Goal: Check status

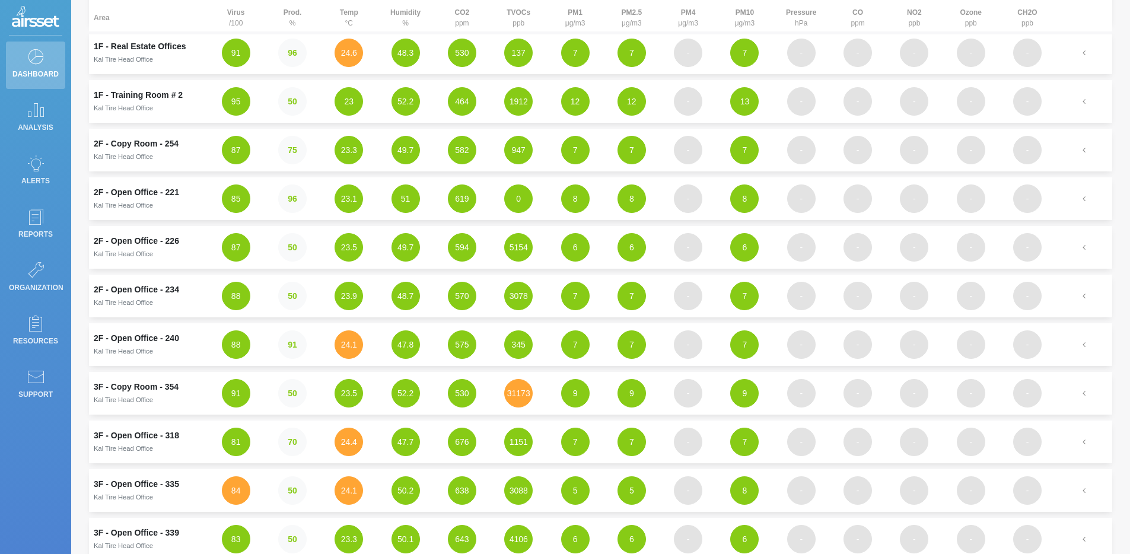
scroll to position [145, 0]
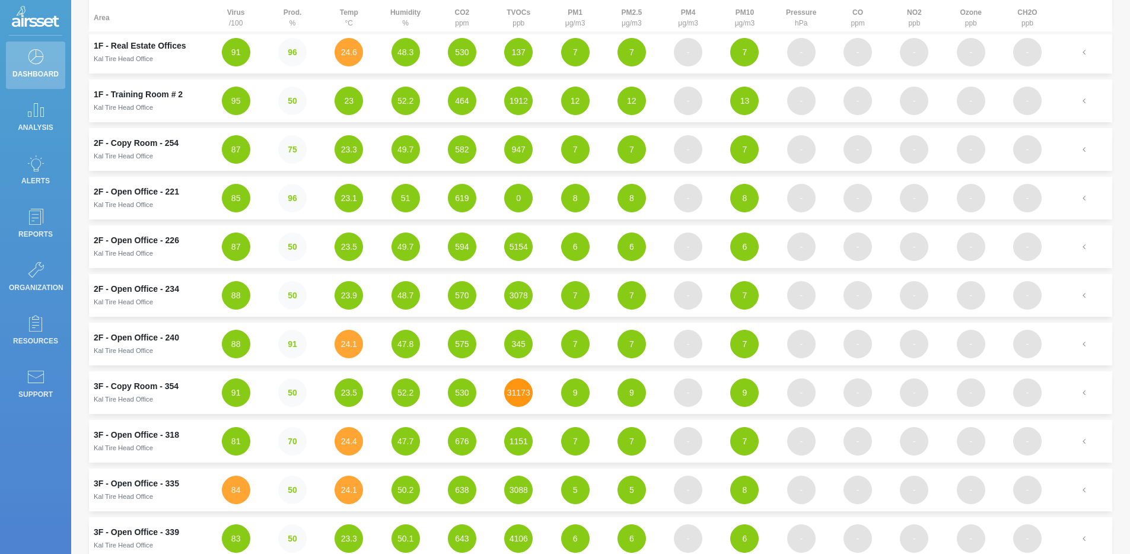
click at [523, 399] on button "31173" at bounding box center [518, 393] width 28 height 28
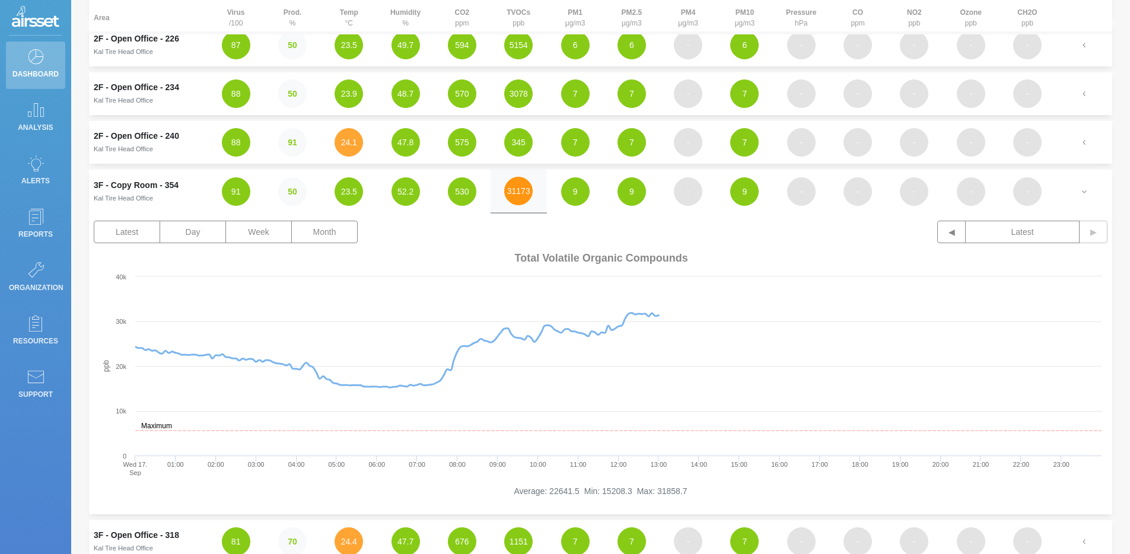
scroll to position [351, 0]
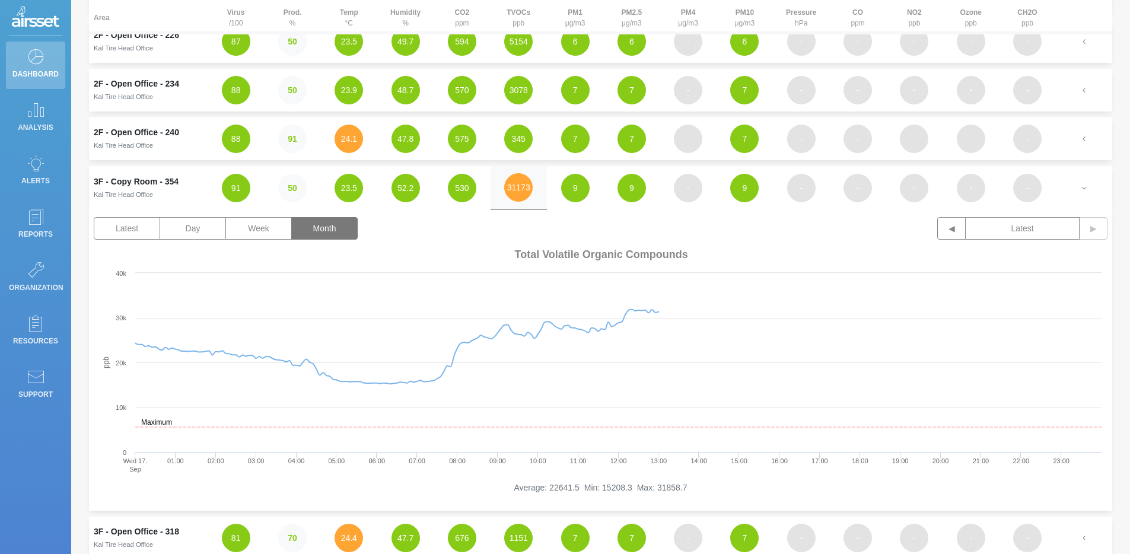
click at [314, 221] on button "Month" at bounding box center [324, 228] width 66 height 23
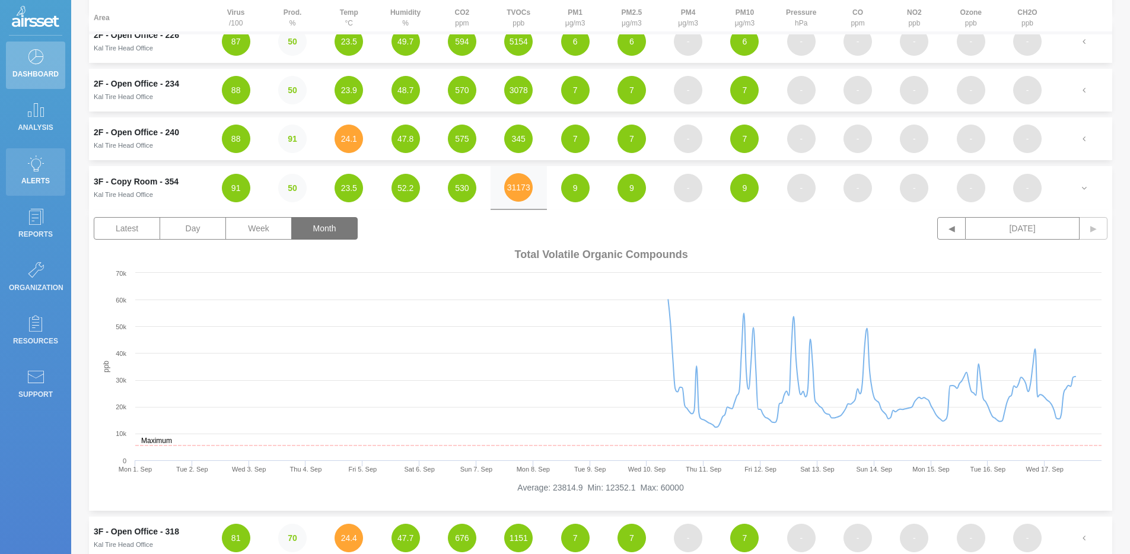
click at [47, 191] on link "Alerts" at bounding box center [35, 171] width 59 height 47
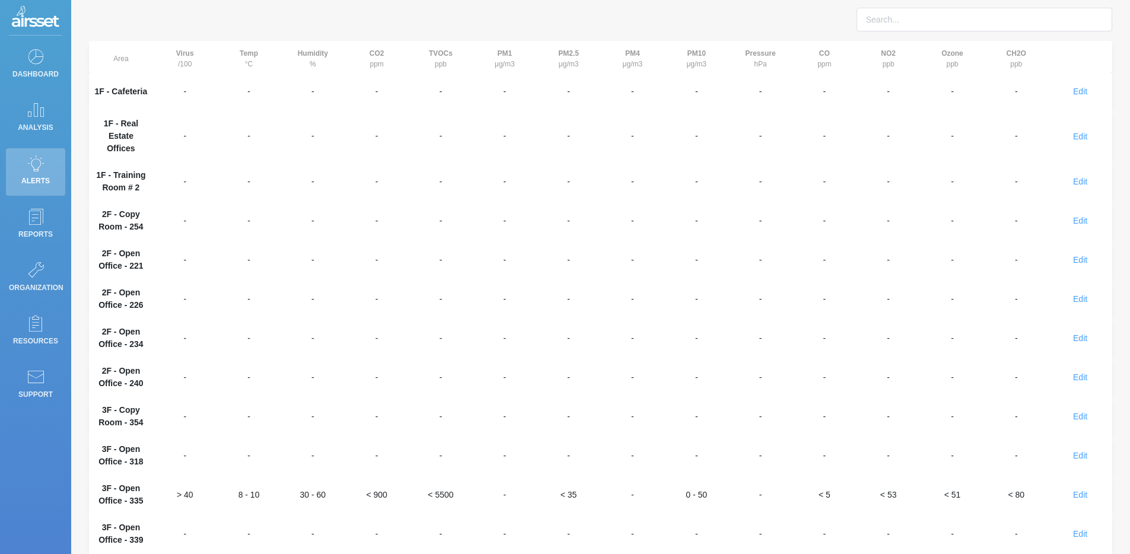
scroll to position [35, 0]
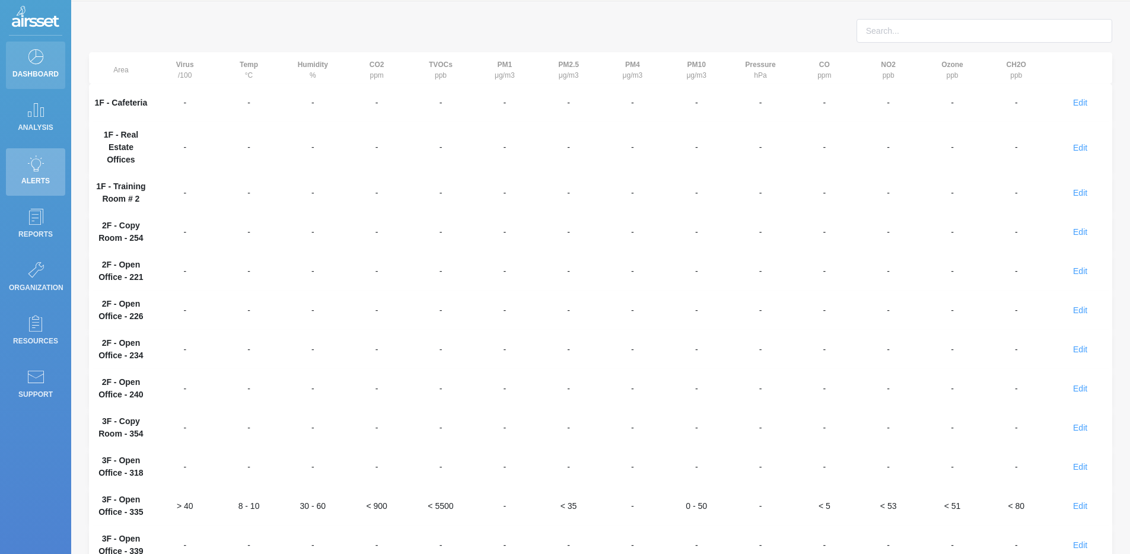
click at [28, 62] on icon at bounding box center [36, 56] width 18 height 17
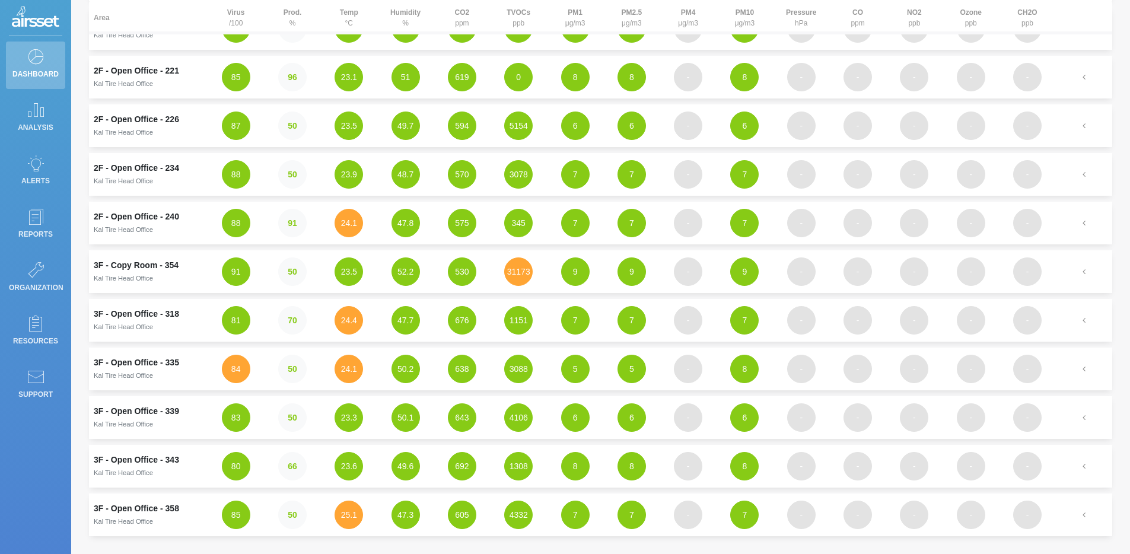
scroll to position [270, 0]
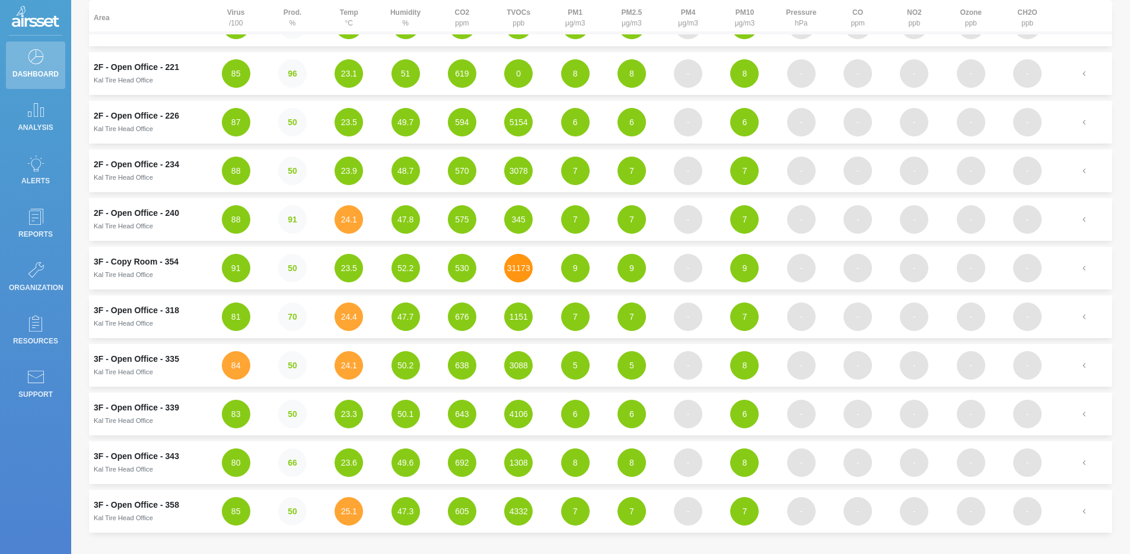
click at [514, 276] on button "31173" at bounding box center [518, 268] width 28 height 28
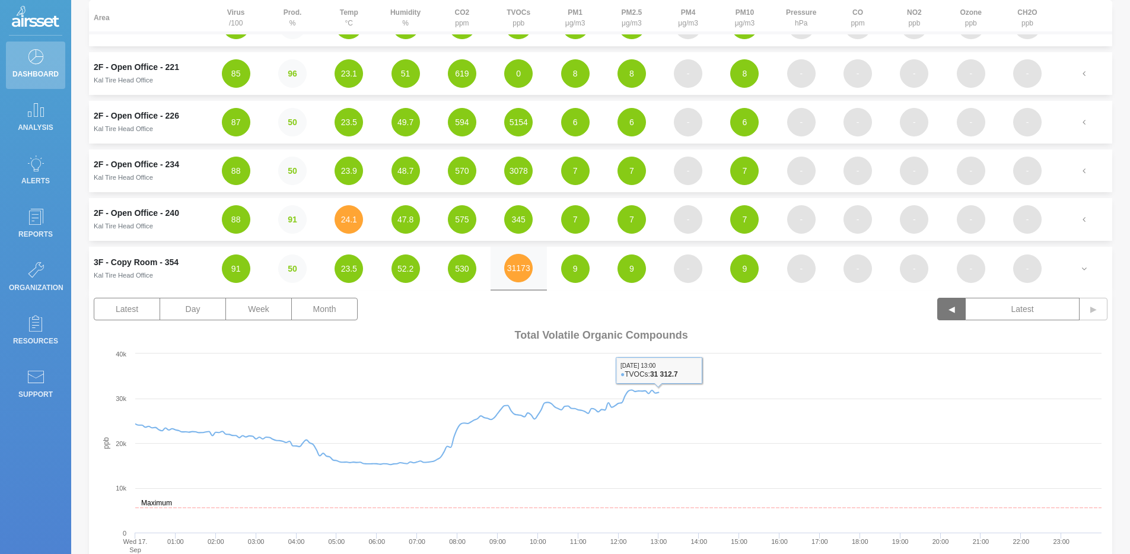
click at [954, 315] on button "◀" at bounding box center [952, 309] width 28 height 23
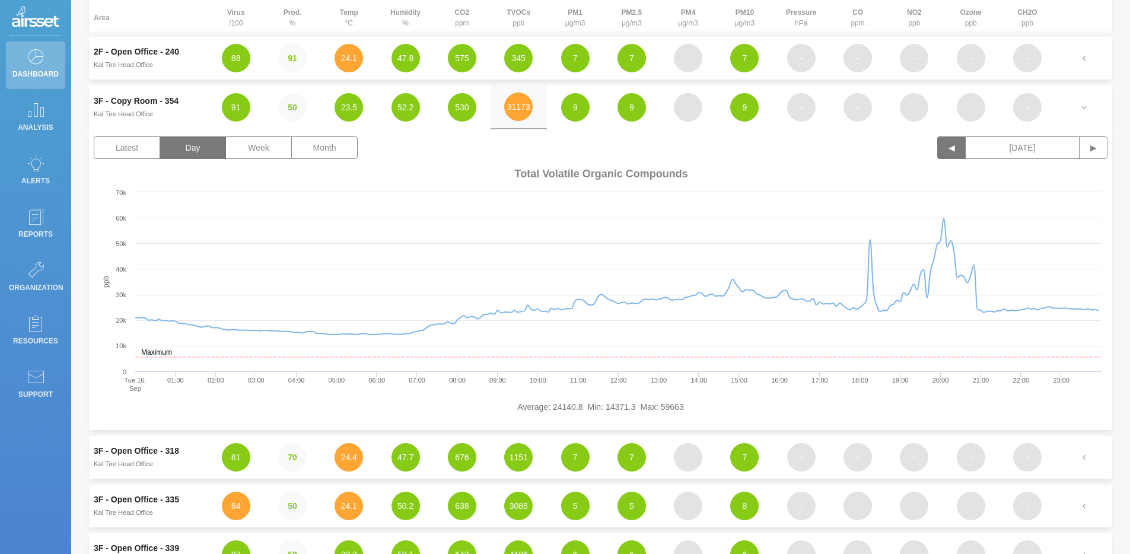
scroll to position [433, 0]
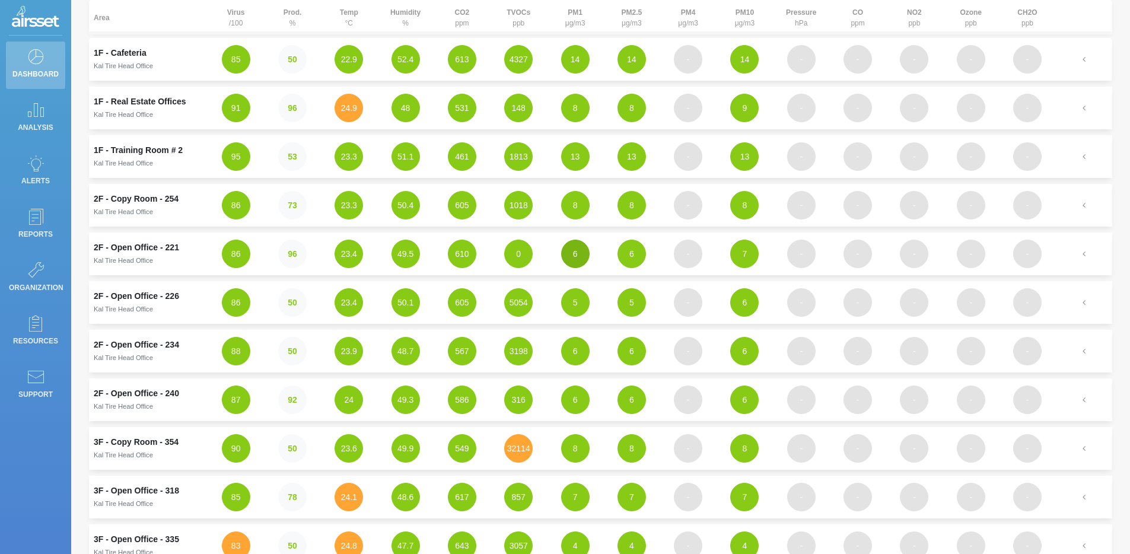
scroll to position [132, 0]
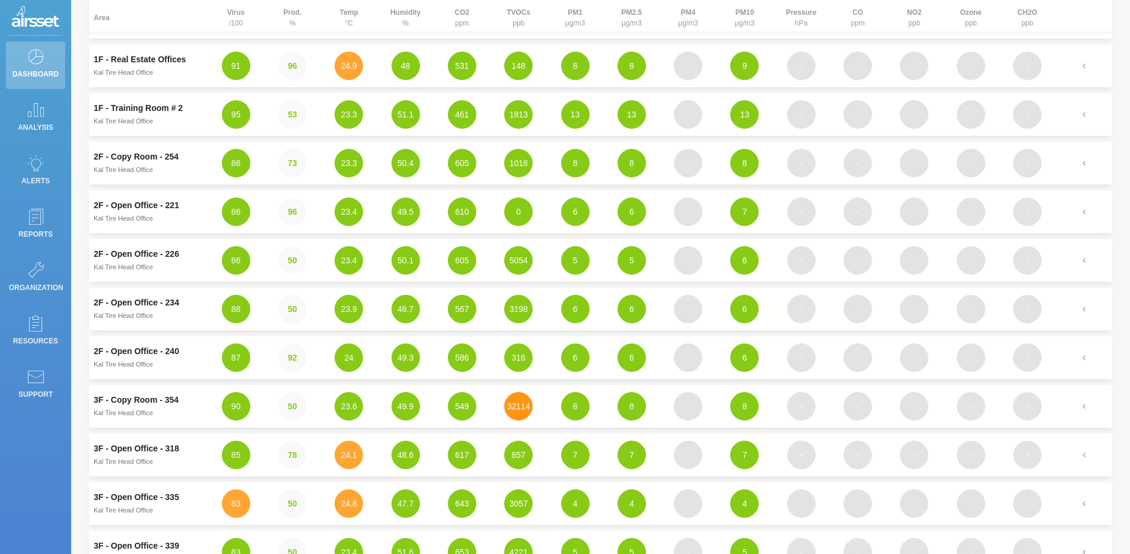
click at [514, 404] on button "32114" at bounding box center [518, 406] width 28 height 28
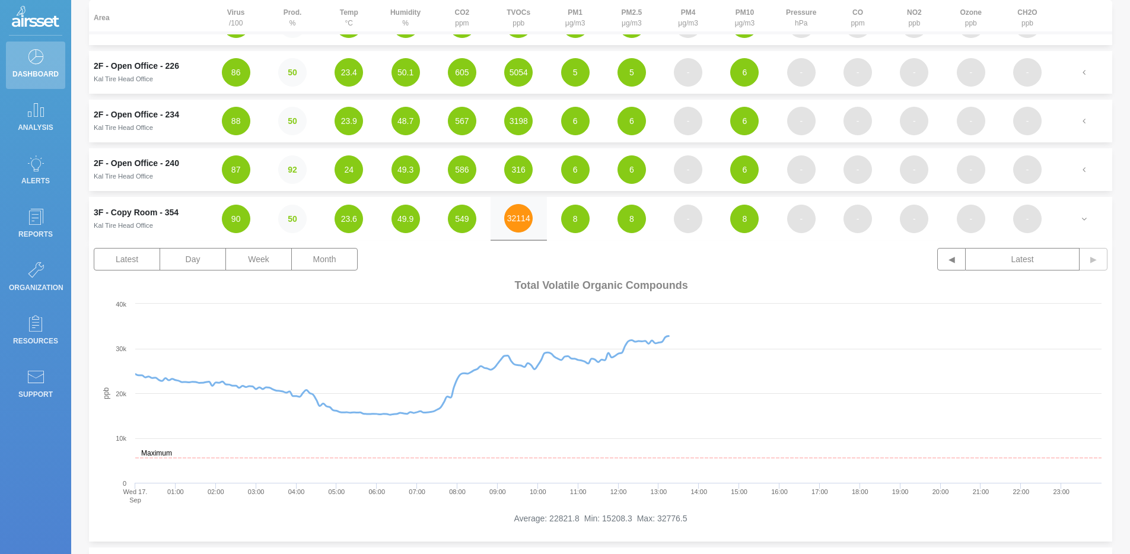
scroll to position [320, 0]
click at [952, 268] on button "◀" at bounding box center [952, 258] width 28 height 23
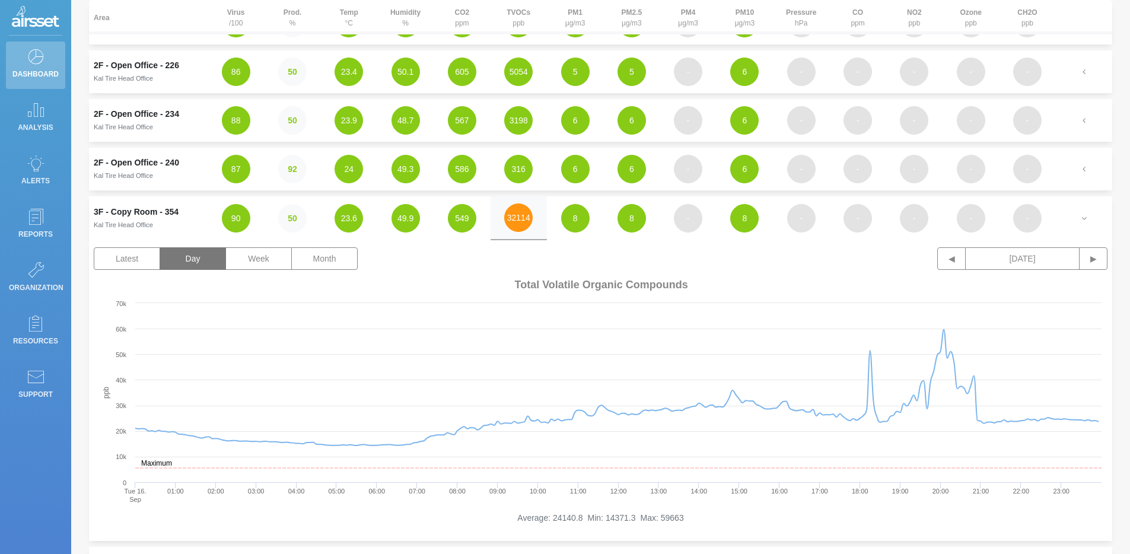
click at [520, 217] on button "32114" at bounding box center [518, 218] width 28 height 28
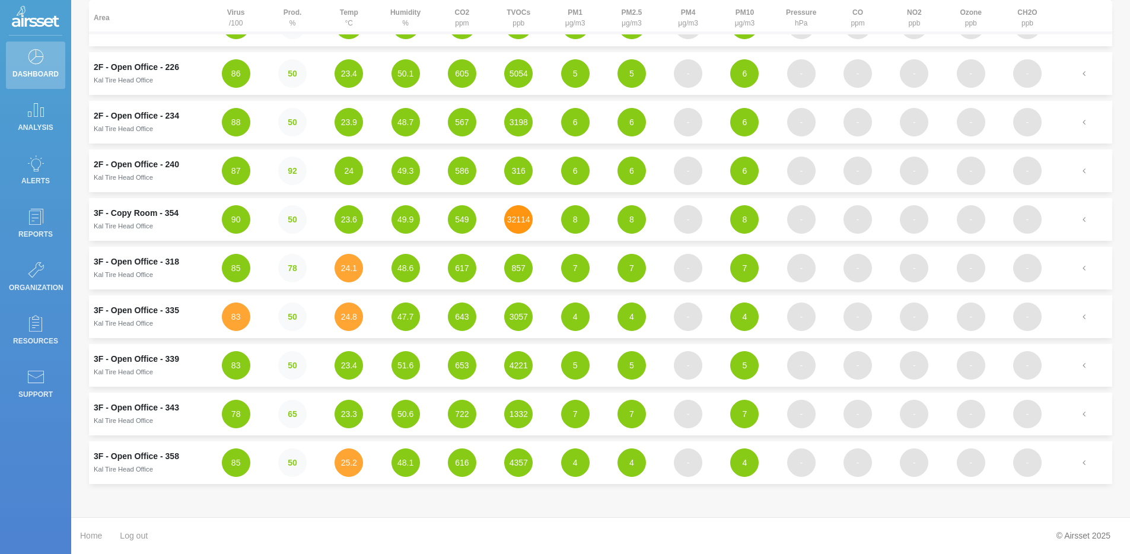
scroll to position [319, 0]
click at [520, 225] on button "32114" at bounding box center [518, 219] width 28 height 28
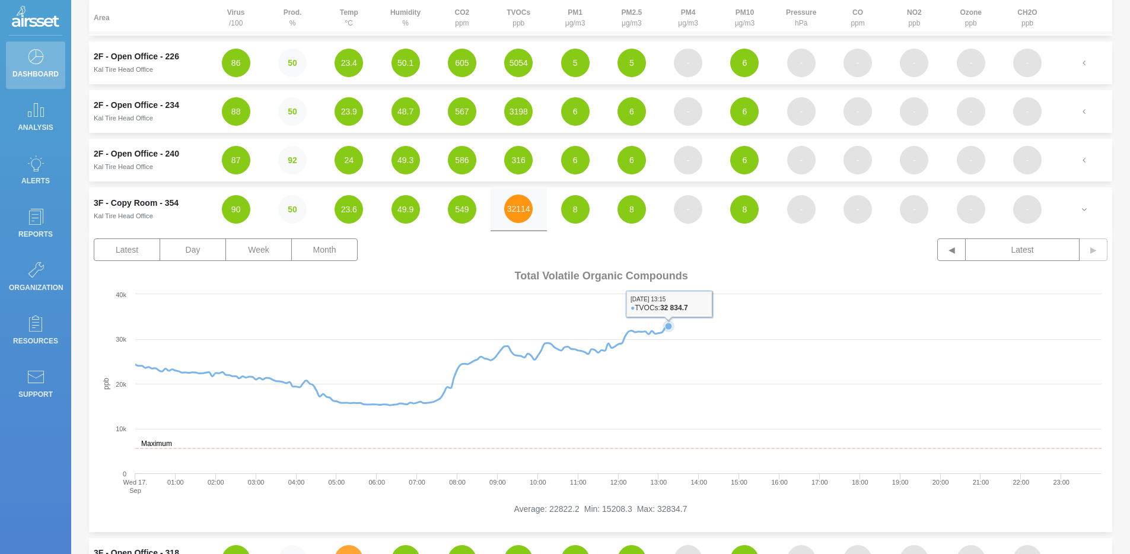
scroll to position [342, 0]
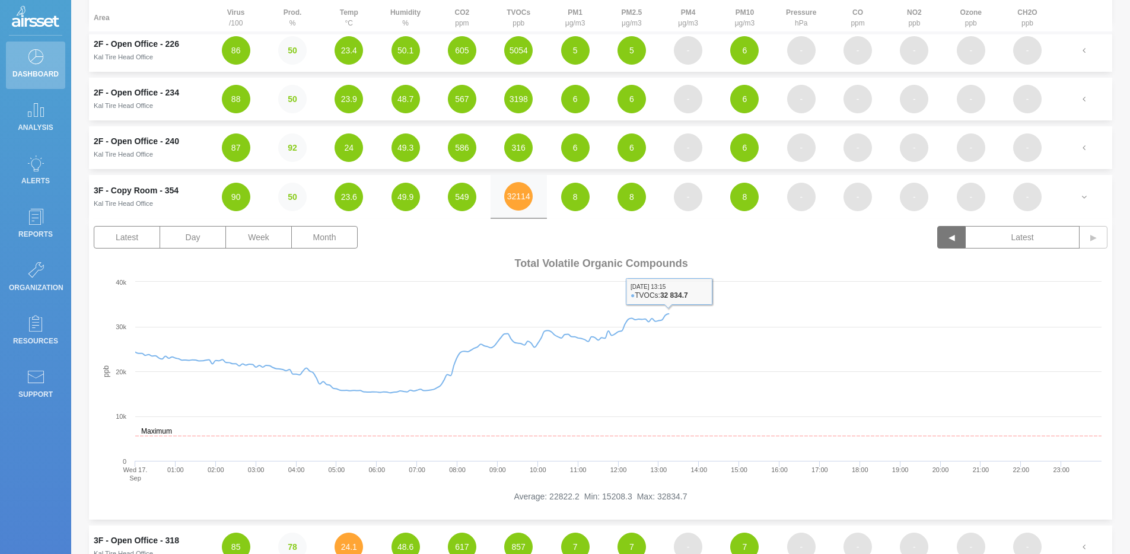
click at [951, 230] on button "◀" at bounding box center [952, 237] width 28 height 23
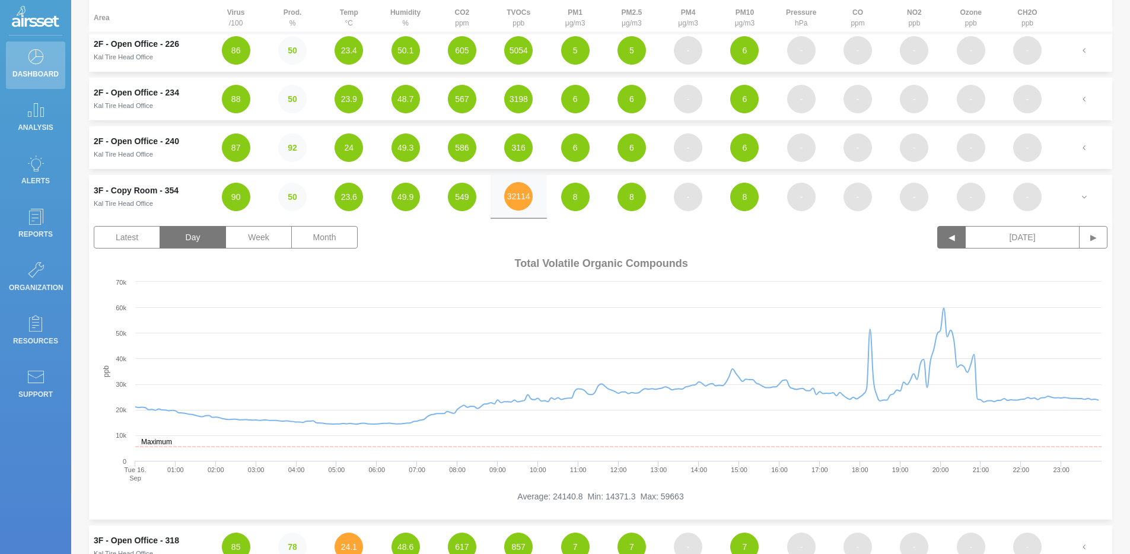
click at [957, 243] on button "◀" at bounding box center [952, 237] width 28 height 23
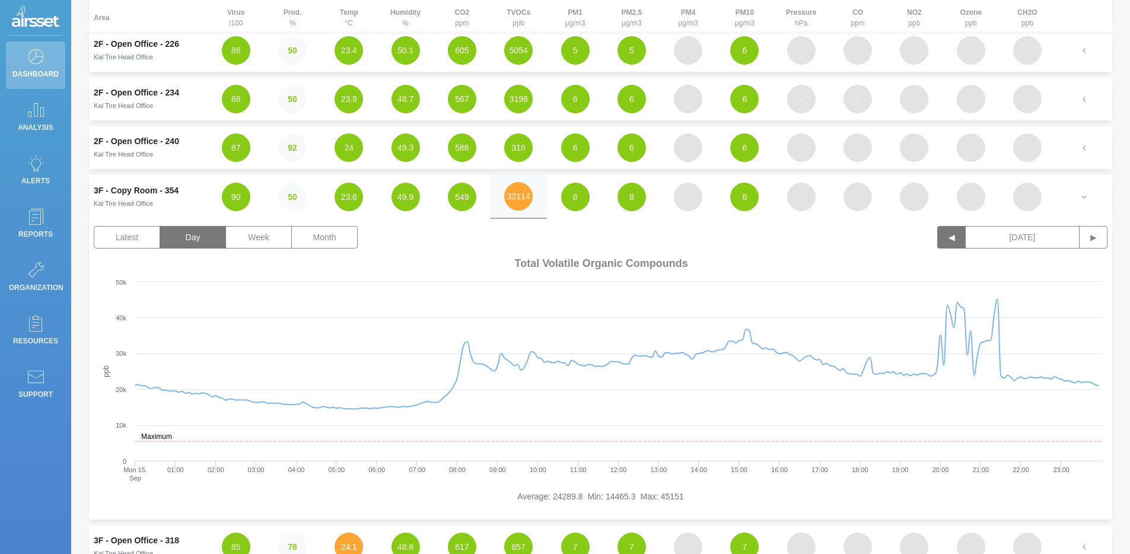
click at [957, 243] on button "◀" at bounding box center [952, 237] width 28 height 23
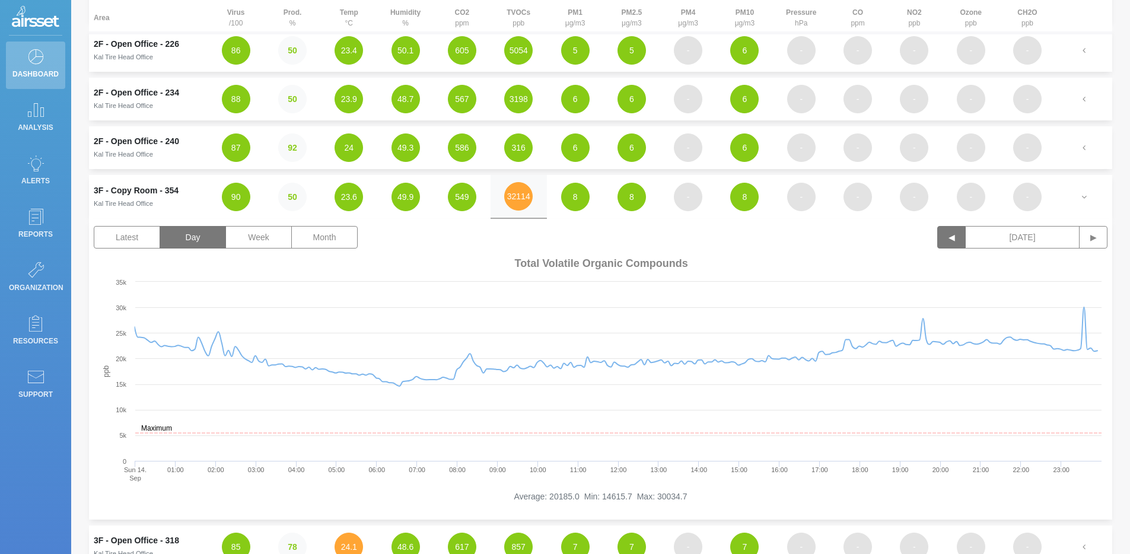
click at [957, 242] on button "◀" at bounding box center [952, 237] width 28 height 23
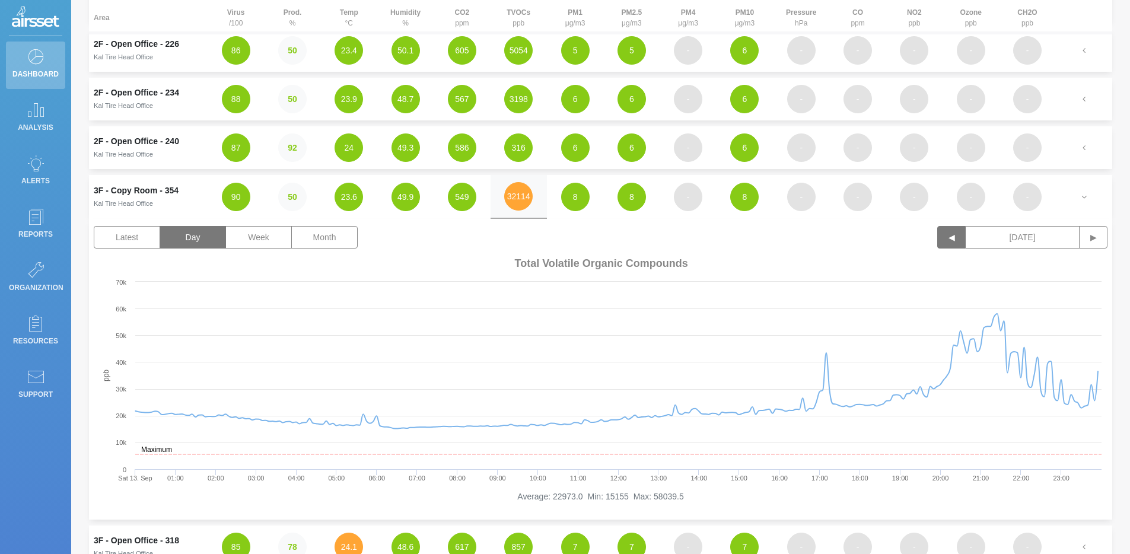
click at [956, 242] on button "◀" at bounding box center [952, 237] width 28 height 23
